Goal: Register for event/course

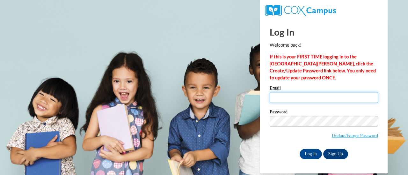
click at [299, 95] on input "Email" at bounding box center [323, 97] width 108 height 11
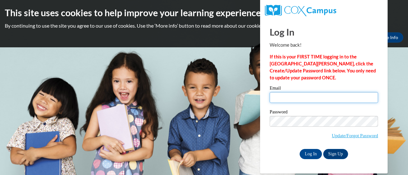
type input "dollren@sdmfschools.org"
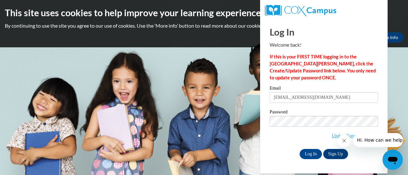
click at [307, 93] on input "dollren@sdmfschools.org" at bounding box center [323, 97] width 108 height 11
click at [311, 152] on input "Log In" at bounding box center [310, 154] width 22 height 10
click at [311, 151] on input "Log In" at bounding box center [310, 154] width 22 height 10
click at [342, 138] on button "Close message from company" at bounding box center [343, 141] width 13 height 13
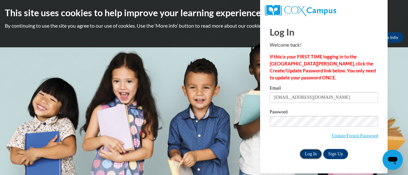
click at [311, 152] on input "Log In" at bounding box center [310, 154] width 22 height 10
click at [130, 65] on body "This site uses cookies to help improve your learning experience. By continuing …" at bounding box center [204, 87] width 408 height 175
click at [232, 78] on body "This site uses cookies to help improve your learning experience. By continuing …" at bounding box center [204, 87] width 408 height 175
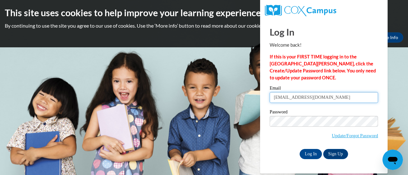
click at [333, 99] on input "dollren@sdmfschools.org" at bounding box center [323, 97] width 108 height 11
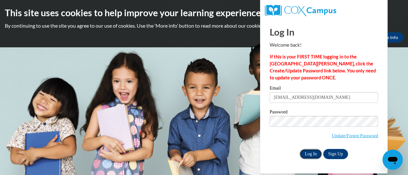
click at [305, 158] on input "Log In" at bounding box center [310, 154] width 22 height 10
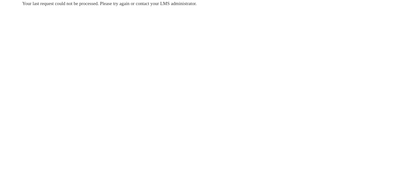
click at [194, 58] on body "Your last request could not be processed. Please try again or contact your LMS …" at bounding box center [204, 87] width 408 height 175
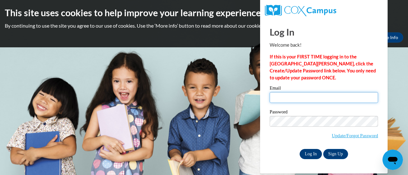
type input "dollren@sdmfschools.org"
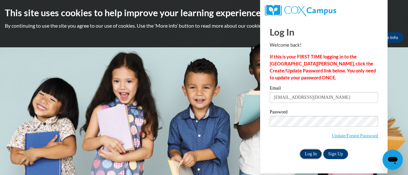
click at [308, 153] on input "Log In" at bounding box center [310, 154] width 22 height 10
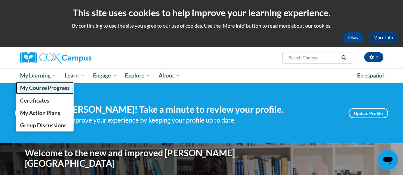
click at [45, 87] on span "My Course Progress" at bounding box center [45, 88] width 50 height 7
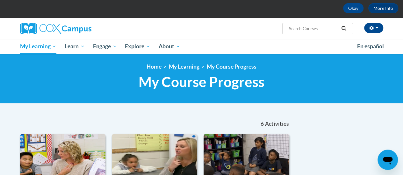
scroll to position [4, 0]
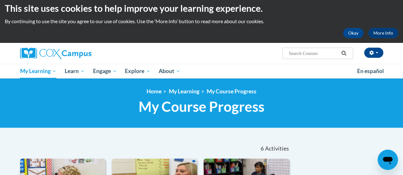
click at [305, 54] on input "Search..." at bounding box center [313, 54] width 51 height 8
type input "reading fluency"
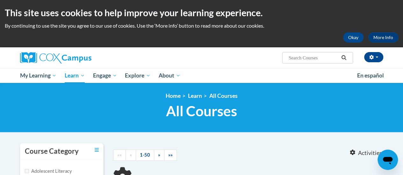
type input "reading fluency"
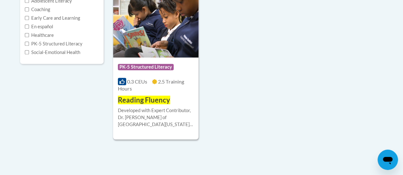
scroll to position [169, 0]
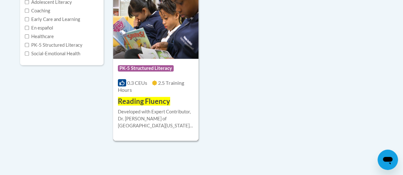
click at [143, 42] on img at bounding box center [155, 26] width 85 height 65
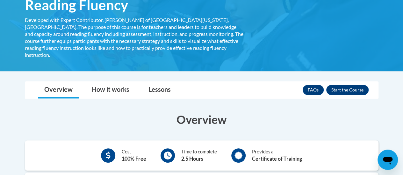
scroll to position [126, 0]
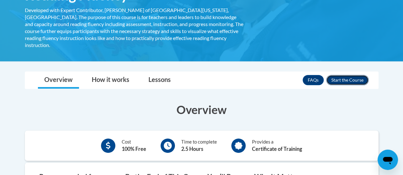
click at [348, 75] on button "Enroll" at bounding box center [347, 80] width 42 height 10
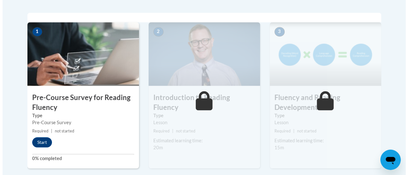
scroll to position [200, 0]
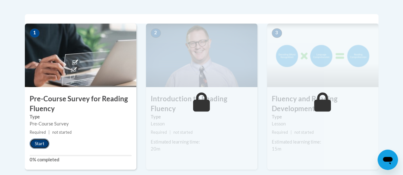
click at [44, 140] on button "Start" at bounding box center [40, 144] width 20 height 10
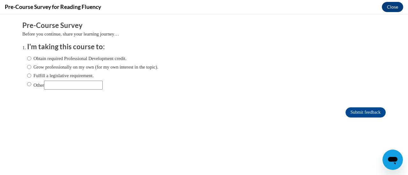
scroll to position [0, 0]
click at [27, 84] on input "Other" at bounding box center [29, 84] width 4 height 7
radio input "true"
click at [353, 111] on input "Submit feedback" at bounding box center [365, 113] width 40 height 10
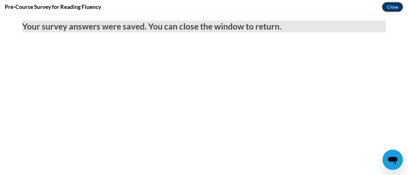
click at [390, 4] on button "Close" at bounding box center [392, 7] width 21 height 10
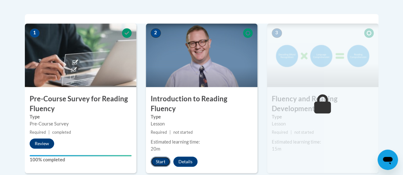
click at [161, 157] on button "Start" at bounding box center [161, 162] width 20 height 10
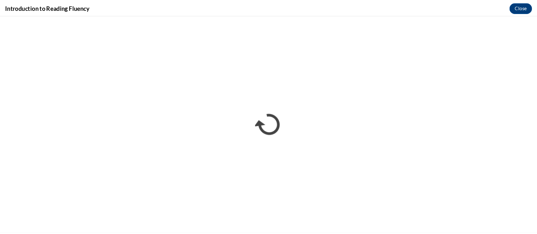
scroll to position [200, 0]
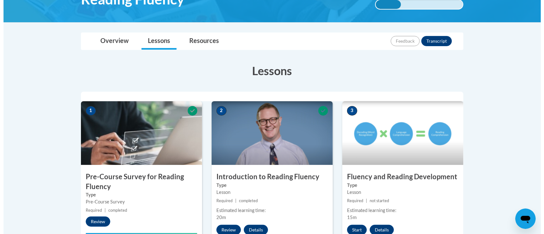
scroll to position [170, 0]
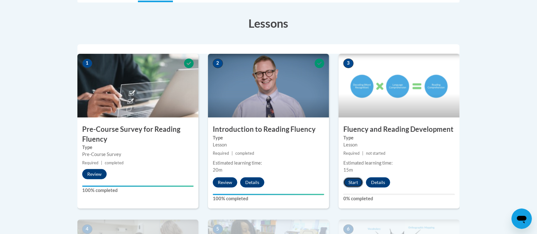
click at [345, 180] on button "Start" at bounding box center [353, 182] width 20 height 10
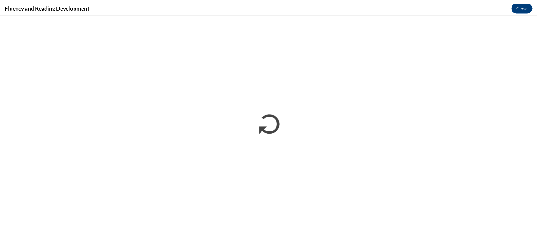
scroll to position [0, 0]
